Goal: Book appointment/travel/reservation

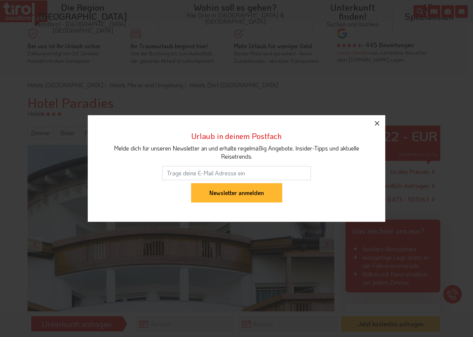
click at [376, 120] on icon "button" at bounding box center [377, 123] width 9 height 9
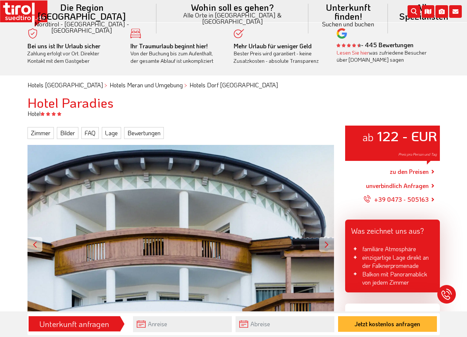
click at [404, 170] on link "zu den Preisen" at bounding box center [409, 171] width 39 height 19
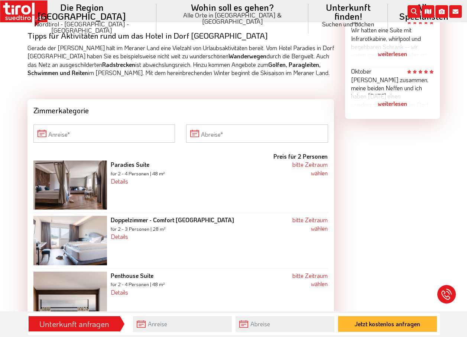
scroll to position [620, 0]
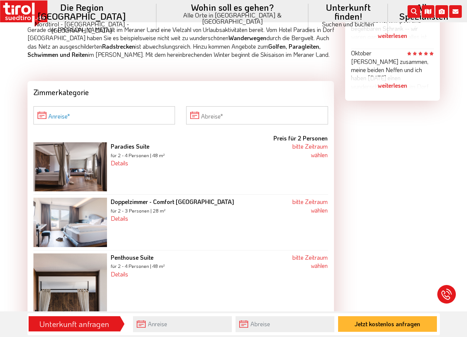
click at [42, 106] on input "Anreise" at bounding box center [104, 115] width 142 height 18
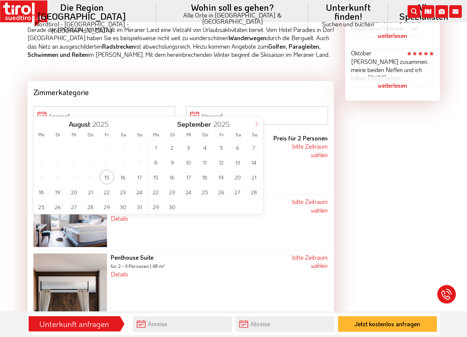
click at [256, 119] on span at bounding box center [257, 123] width 13 height 13
click at [139, 173] on span "21" at bounding box center [139, 177] width 15 height 15
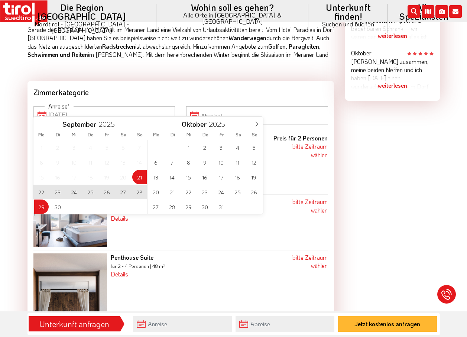
click at [41, 205] on span "29" at bounding box center [41, 207] width 15 height 15
type input "[DATE]"
type input "29-09-2025"
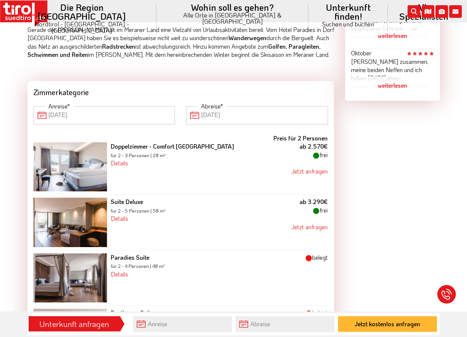
click at [40, 106] on input "[DATE]" at bounding box center [104, 115] width 142 height 18
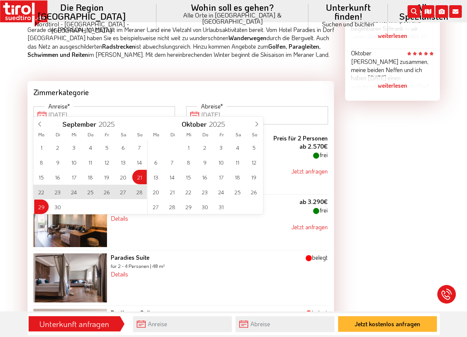
click at [140, 190] on span "28" at bounding box center [139, 192] width 15 height 15
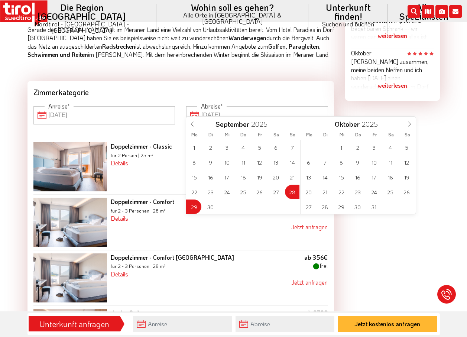
click at [194, 108] on input "29-09-2025" at bounding box center [257, 115] width 142 height 18
click at [407, 145] on span "5" at bounding box center [407, 147] width 15 height 15
type input "28-09-2025"
type input "05-10-2025"
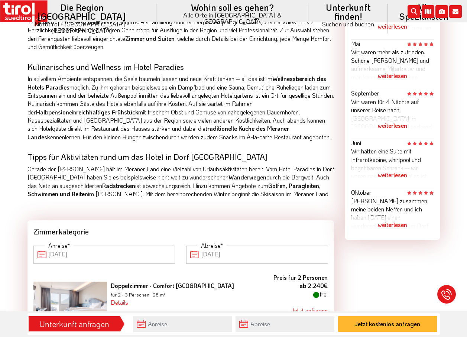
scroll to position [372, 0]
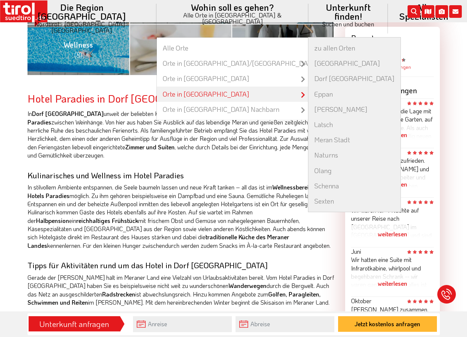
click at [186, 87] on link "Orte in [GEOGRAPHIC_DATA]" at bounding box center [233, 94] width 152 height 15
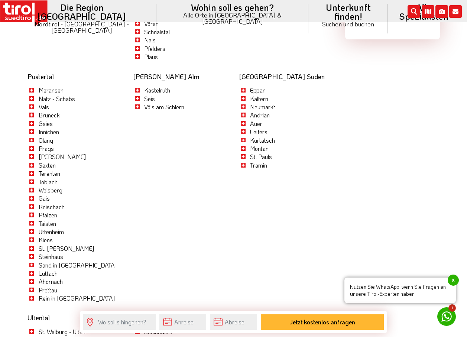
scroll to position [2197, 0]
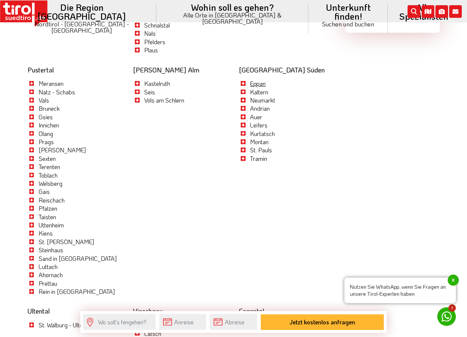
click at [254, 80] on link "Eppan" at bounding box center [258, 84] width 16 height 8
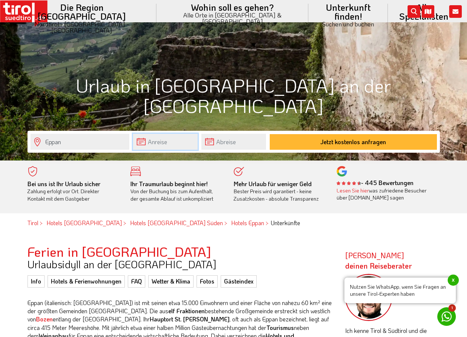
click at [151, 141] on input "text" at bounding box center [165, 142] width 65 height 16
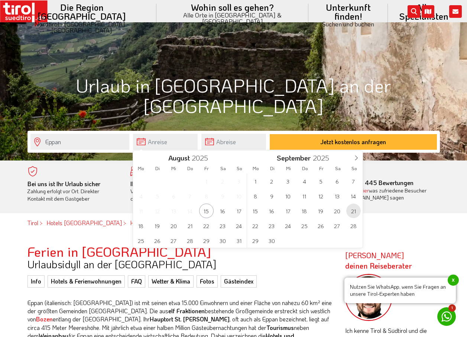
click at [355, 210] on span "21" at bounding box center [354, 211] width 15 height 15
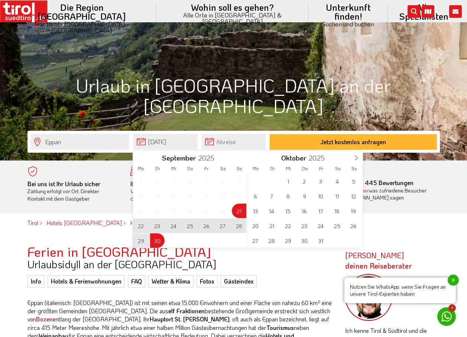
click at [158, 239] on span "30" at bounding box center [157, 241] width 15 height 15
type input "[DATE]"
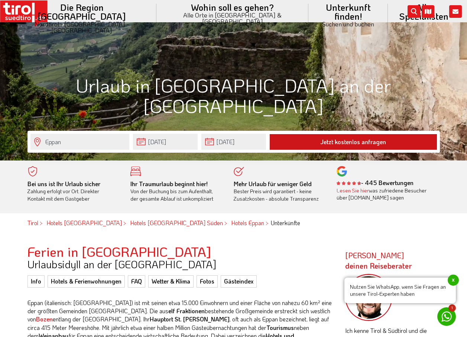
click at [348, 140] on button "Jetzt kostenlos anfragen" at bounding box center [353, 142] width 167 height 16
click at [348, 139] on button "Jetzt kostenlos anfragen" at bounding box center [353, 142] width 167 height 16
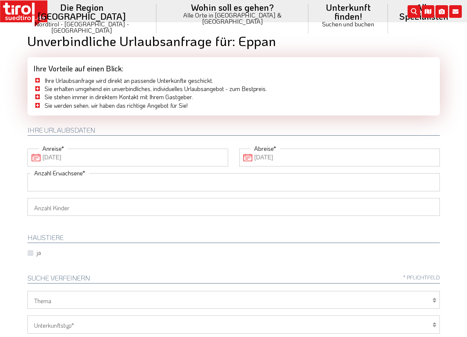
click at [63, 185] on input "Anzahl Erwachsene" at bounding box center [234, 182] width 413 height 18
type input "2"
click at [64, 249] on div "ja" at bounding box center [234, 253] width 424 height 9
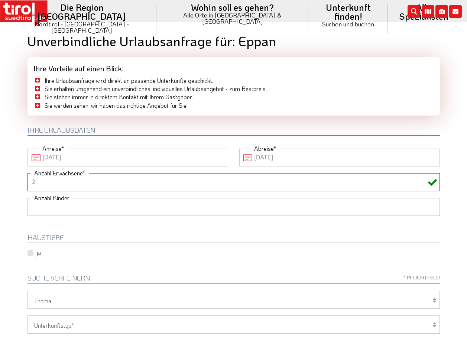
click at [88, 208] on select "1 2 3 4 5 6" at bounding box center [234, 207] width 413 height 18
click at [28, 198] on select "1 2 3 4 5 6" at bounding box center [234, 207] width 413 height 18
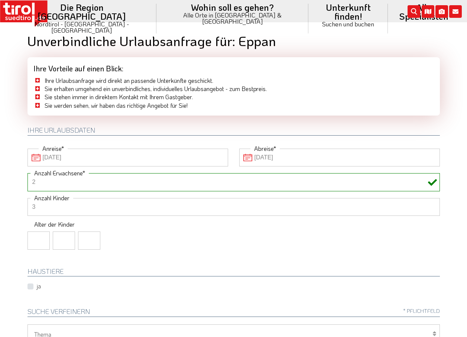
click at [34, 204] on select "1 2 3 4 5 6" at bounding box center [234, 207] width 413 height 18
click at [32, 205] on select "1 2 3 4 5 6" at bounding box center [234, 207] width 413 height 18
click at [128, 181] on input "2" at bounding box center [234, 182] width 413 height 18
click at [432, 206] on icon at bounding box center [432, 207] width 9 height 9
click at [33, 205] on select "1 2 3 4 5 6" at bounding box center [234, 207] width 413 height 18
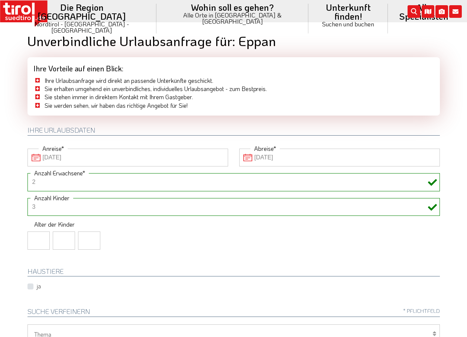
select select "1"
click at [28, 198] on select "1 2 3 4 5 6" at bounding box center [234, 207] width 413 height 18
click at [33, 204] on select "1 2 3 4 5 6" at bounding box center [234, 207] width 413 height 18
click at [431, 207] on icon at bounding box center [432, 207] width 9 height 9
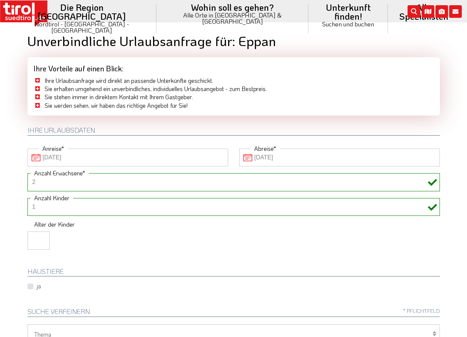
click at [431, 207] on icon at bounding box center [432, 207] width 9 height 9
drag, startPoint x: 38, startPoint y: 205, endPoint x: 53, endPoint y: 207, distance: 15.5
click at [53, 207] on select "1 2 3 4 5 6" at bounding box center [234, 207] width 413 height 18
click at [35, 203] on select "1 2 3 4 5 6" at bounding box center [234, 207] width 413 height 18
click at [43, 239] on input "2" at bounding box center [39, 241] width 22 height 18
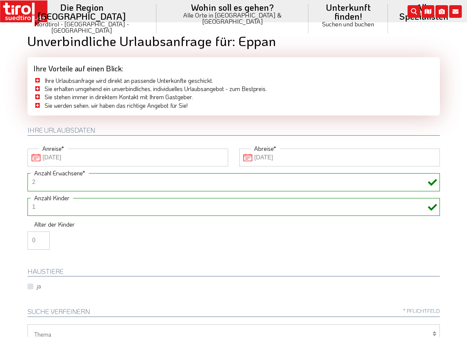
click at [42, 244] on input "0" at bounding box center [39, 241] width 22 height 18
click at [42, 244] on input "-1" at bounding box center [39, 241] width 22 height 18
type input "0"
click at [42, 237] on input "0" at bounding box center [39, 241] width 22 height 18
click at [333, 222] on div "1 2 3 4 5 6 Anzahl Kinder Alter der Kinder 0" at bounding box center [234, 227] width 424 height 58
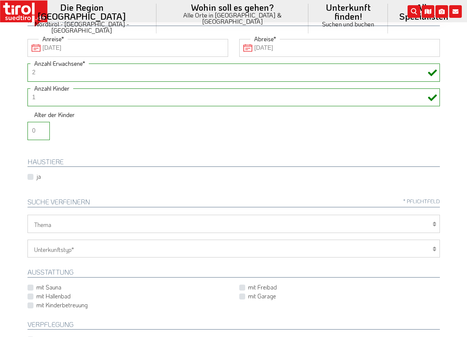
scroll to position [124, 0]
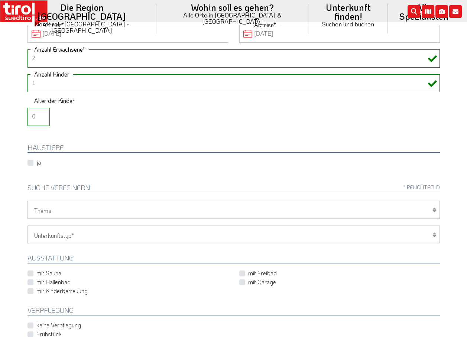
click at [41, 80] on select "1 2 3 4 5 6" at bounding box center [234, 83] width 413 height 18
click at [36, 163] on label "ja" at bounding box center [38, 162] width 4 height 8
click at [29, 163] on input "ja" at bounding box center [41, 162] width 24 height 5
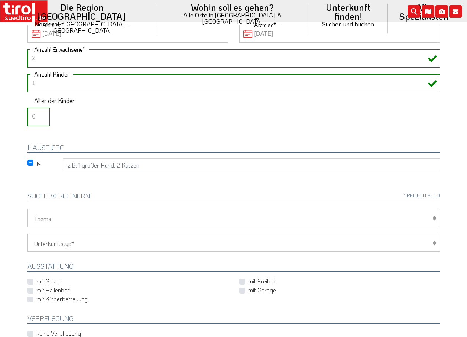
click at [36, 162] on label "ja" at bounding box center [38, 162] width 4 height 8
click at [31, 162] on input "ja" at bounding box center [41, 162] width 24 height 5
checkbox input "false"
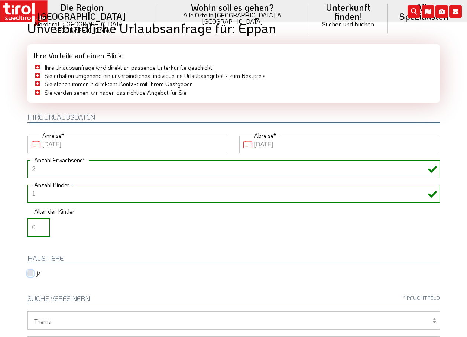
scroll to position [0, 0]
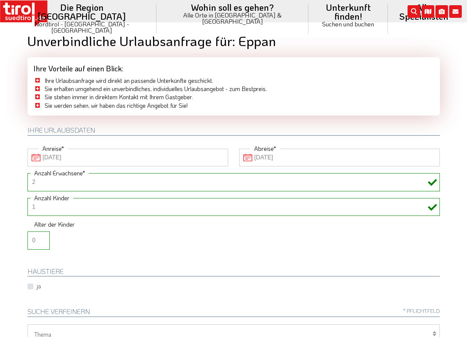
click at [429, 182] on icon at bounding box center [432, 182] width 9 height 9
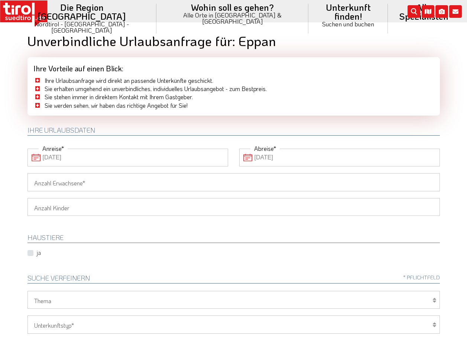
click at [72, 183] on input "Anzahl Erwachsene" at bounding box center [234, 182] width 413 height 18
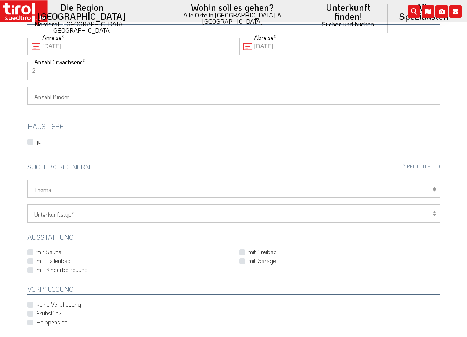
scroll to position [124, 0]
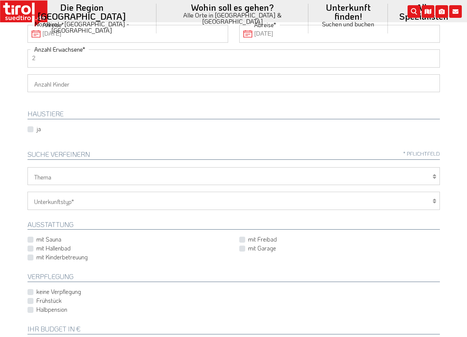
type input "2"
click at [33, 200] on select "Hotel 1-3 Sterne Hotel 4-5 Sterne Ferienwohnung Chalet/Ferienhaus Bauernhöfe" at bounding box center [234, 201] width 413 height 18
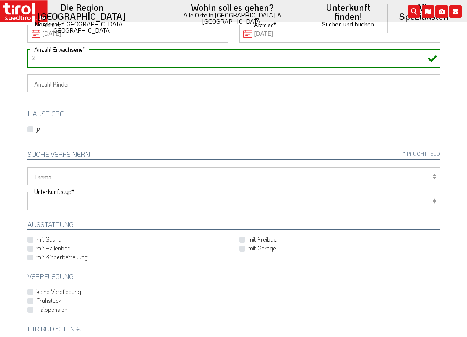
select select "1_1-3"
click at [28, 192] on select "Hotel 1-3 Sterne Hotel 4-5 Sterne Ferienwohnung Chalet/Ferienhaus Bauernhöfe" at bounding box center [234, 201] width 413 height 18
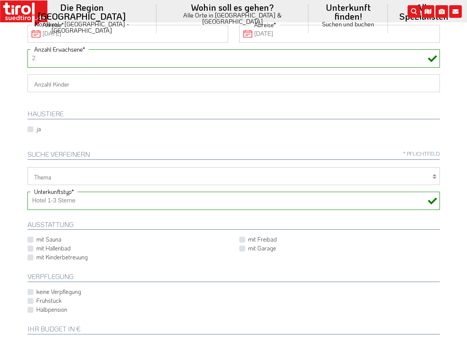
click at [435, 199] on div "Hotel 1-3 Sterne Hotel 4-5 Sterne Ferienwohnung Chalet/Ferienhaus Bauernhöfe Un…" at bounding box center [234, 201] width 413 height 18
click at [36, 310] on label "Halbpension" at bounding box center [51, 310] width 31 height 8
click at [31, 310] on input "Halbpension" at bounding box center [235, 310] width 413 height 5
checkbox input "true"
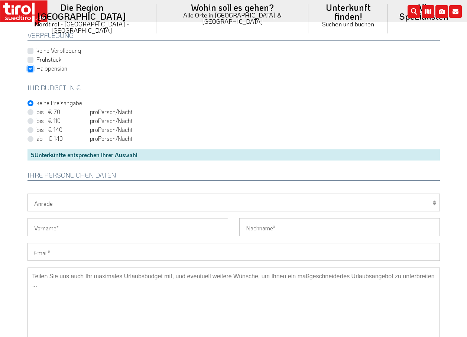
scroll to position [372, 0]
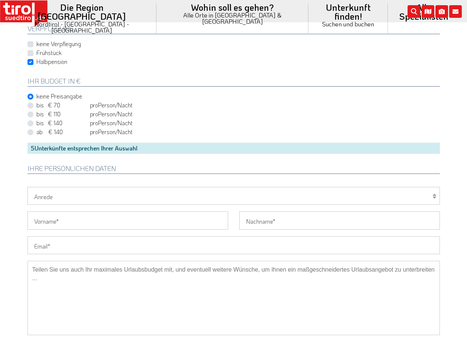
click at [35, 198] on select "Herr Frau Familie" at bounding box center [234, 196] width 413 height 18
select select "Frau"
click at [28, 187] on select "Herr Frau Familie" at bounding box center [234, 196] width 413 height 18
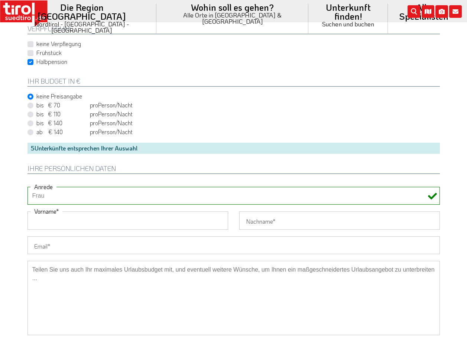
click at [41, 225] on input "Vorname" at bounding box center [128, 221] width 201 height 18
type input "[PERSON_NAME]"
type input "Wiegner"
type input "[EMAIL_ADDRESS][DOMAIN_NAME]"
type input "[PHONE_NUMBER]"
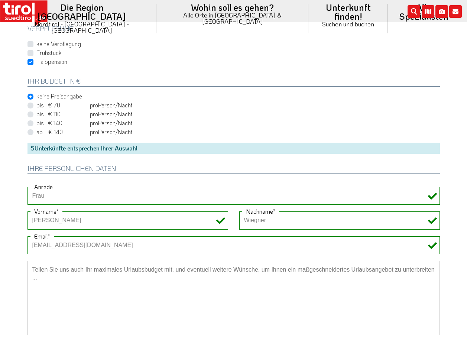
type input "[PERSON_NAME]"
click at [48, 222] on input "[PERSON_NAME]" at bounding box center [128, 221] width 201 height 18
click at [34, 198] on select "Herr Frau Familie" at bounding box center [234, 196] width 413 height 18
click at [37, 191] on select "Herr Frau Familie" at bounding box center [234, 196] width 413 height 18
click at [41, 193] on select "Herr Frau Familie" at bounding box center [234, 196] width 413 height 18
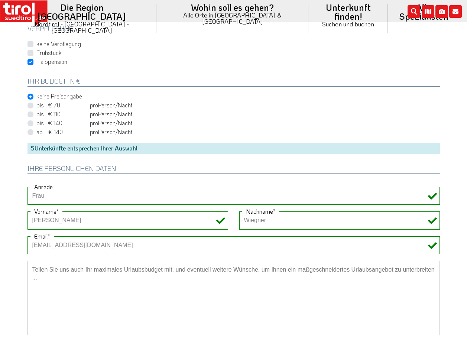
select select "Herr"
click at [28, 187] on select "Herr Frau Familie" at bounding box center [234, 196] width 413 height 18
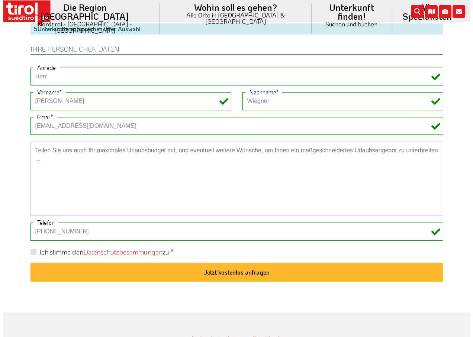
scroll to position [496, 0]
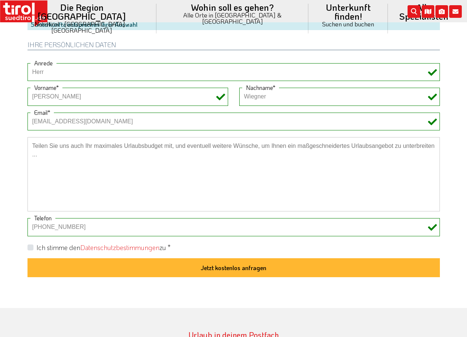
click at [36, 249] on label "Ich stimme den Datenschutzbestimmungen zu *" at bounding box center [103, 247] width 134 height 9
click at [30, 249] on input "Ich stimme den Datenschutzbestimmungen zu *" at bounding box center [235, 247] width 413 height 5
checkbox input "true"
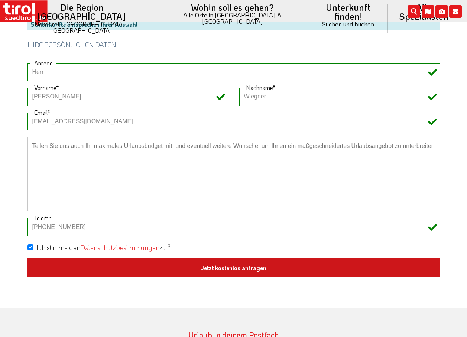
click at [246, 266] on button "Jetzt kostenlos anfragen" at bounding box center [234, 267] width 413 height 19
